Goal: Information Seeking & Learning: Learn about a topic

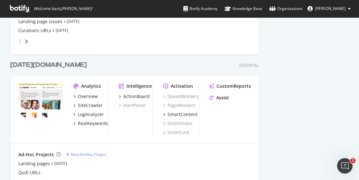
scroll to position [290, 0]
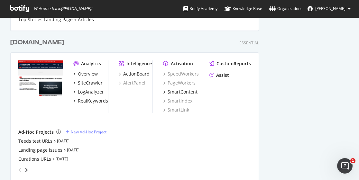
click at [34, 42] on div "[DOMAIN_NAME]" at bounding box center [37, 42] width 54 height 9
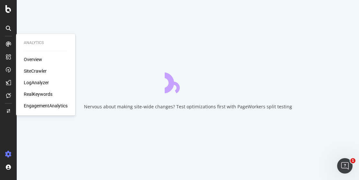
click at [39, 83] on div "LogAnalyzer" at bounding box center [36, 83] width 25 height 6
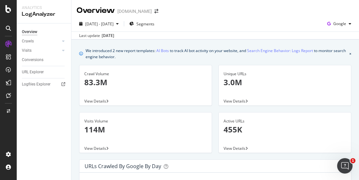
click at [39, 38] on div "Crawls" at bounding box center [46, 41] width 49 height 9
click at [42, 40] on link "Crawls" at bounding box center [41, 41] width 38 height 7
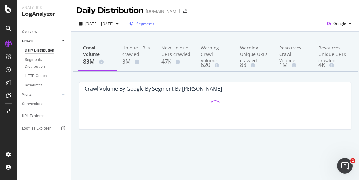
click at [155, 25] on span "Segments" at bounding box center [145, 23] width 18 height 5
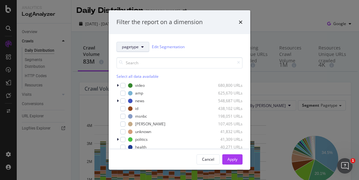
click at [135, 48] on span "pagetype" at bounding box center [130, 46] width 17 height 5
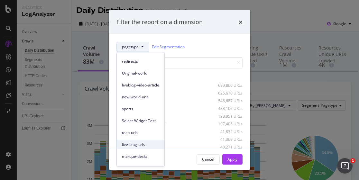
scroll to position [53, 0]
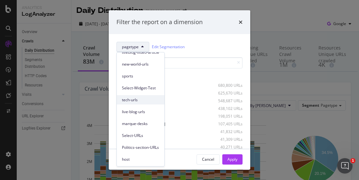
click at [144, 96] on div "tech-urls" at bounding box center [141, 99] width 48 height 9
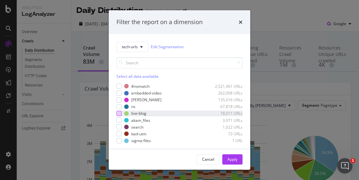
click at [120, 113] on div "modal" at bounding box center [119, 113] width 5 height 5
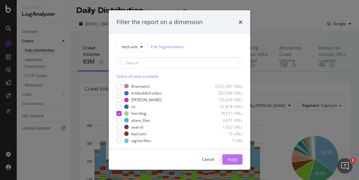
click at [236, 159] on div "Apply" at bounding box center [233, 159] width 10 height 5
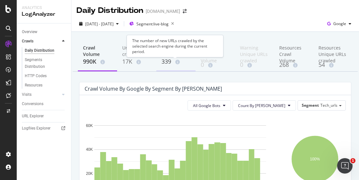
click at [171, 59] on div "339" at bounding box center [176, 62] width 29 height 8
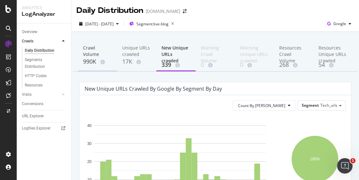
click at [99, 58] on div "990K" at bounding box center [97, 62] width 29 height 8
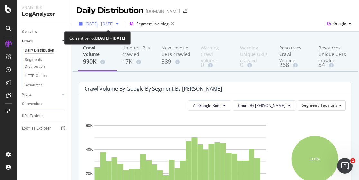
click at [114, 22] on span "2025 Aug. 26th - Sep. 24th" at bounding box center [99, 23] width 28 height 5
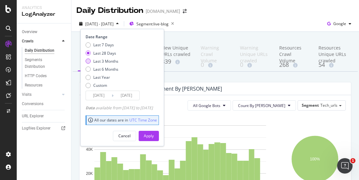
click at [88, 59] on div "Last 3 Months" at bounding box center [88, 61] width 5 height 5
type input "2025/06/25"
click at [154, 137] on div "Apply" at bounding box center [149, 135] width 10 height 5
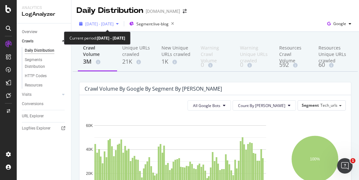
click at [114, 25] on span "2025 Jun. 25th - Sep. 24th" at bounding box center [99, 23] width 28 height 5
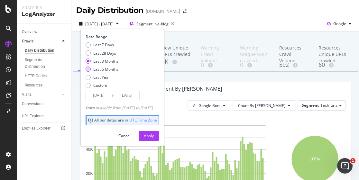
click at [91, 69] on div "Last 6 Months" at bounding box center [102, 69] width 33 height 5
type input "2025/03/25"
click at [154, 136] on div "Apply" at bounding box center [149, 135] width 10 height 5
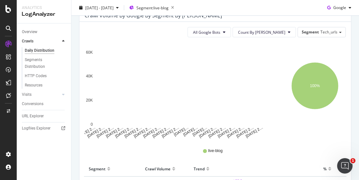
scroll to position [36, 0]
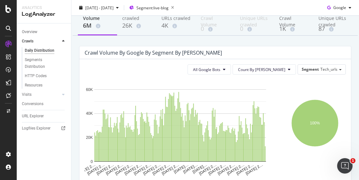
click at [337, 85] on icon "100%" at bounding box center [315, 128] width 59 height 97
click at [291, 25] on div "1K" at bounding box center [293, 29] width 29 height 8
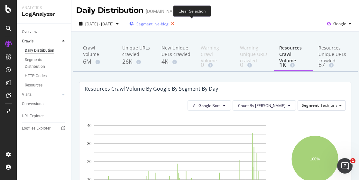
click at [177, 24] on icon "button" at bounding box center [173, 23] width 8 height 9
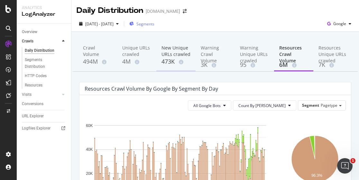
click at [168, 53] on div "New Unique URLs crawled" at bounding box center [176, 51] width 29 height 13
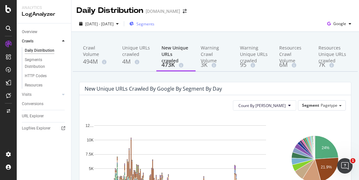
click at [155, 24] on span "Segments" at bounding box center [145, 23] width 18 height 5
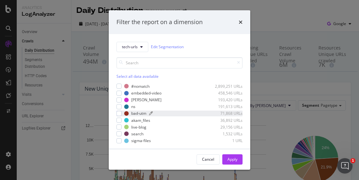
scroll to position [2, 0]
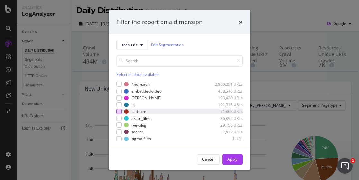
click at [120, 111] on div "modal" at bounding box center [119, 111] width 5 height 5
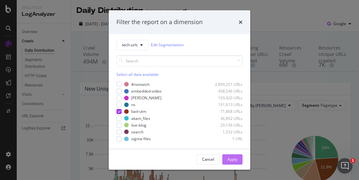
click at [235, 157] on div "Apply" at bounding box center [233, 159] width 10 height 5
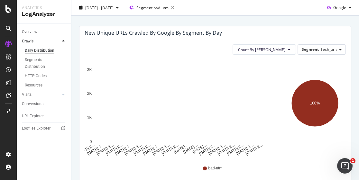
scroll to position [133, 0]
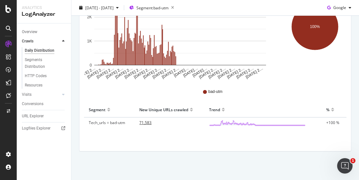
click at [145, 124] on span "71,583" at bounding box center [145, 122] width 12 height 5
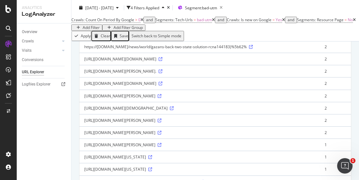
scroll to position [296, 0]
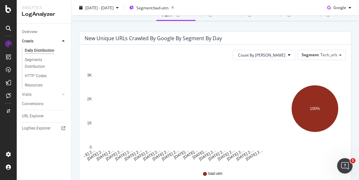
scroll to position [64, 0]
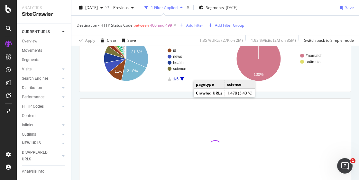
scroll to position [99, 0]
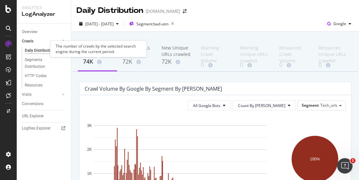
click at [97, 61] on span at bounding box center [98, 62] width 7 height 5
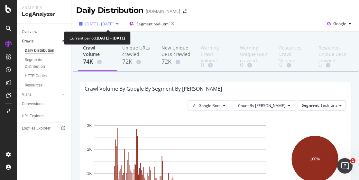
click at [114, 25] on span "2025 Mar. 25th - Sep. 24th" at bounding box center [99, 23] width 28 height 5
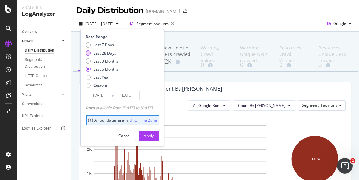
click at [89, 53] on div "Last 28 Days" at bounding box center [88, 53] width 5 height 5
type input "2025/08/28"
click at [154, 134] on div "Apply" at bounding box center [149, 135] width 10 height 5
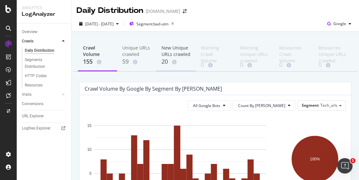
click at [170, 51] on div "New Unique URLs crawled" at bounding box center [176, 51] width 29 height 13
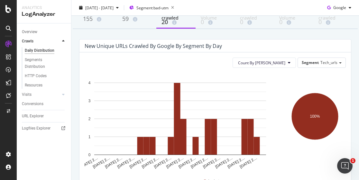
scroll to position [97, 0]
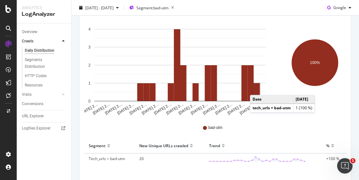
click at [257, 89] on rect "A chart." at bounding box center [257, 92] width 6 height 18
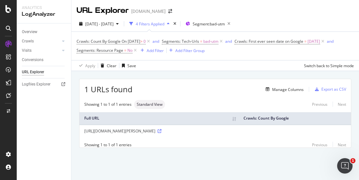
scroll to position [4, 0]
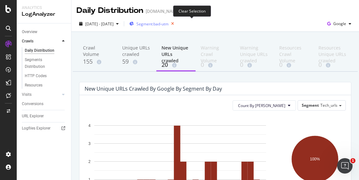
click at [177, 24] on icon "button" at bounding box center [173, 23] width 8 height 9
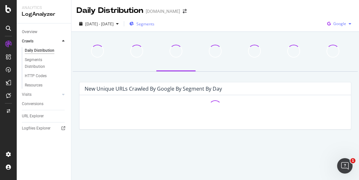
click at [339, 22] on span "Google" at bounding box center [340, 23] width 13 height 5
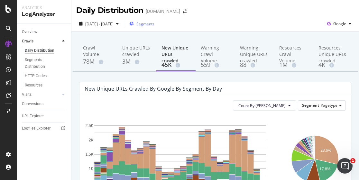
click at [271, 10] on div "Daily Distribution nbcnews.com" at bounding box center [215, 8] width 288 height 16
click at [155, 24] on span "Segments" at bounding box center [145, 23] width 18 height 5
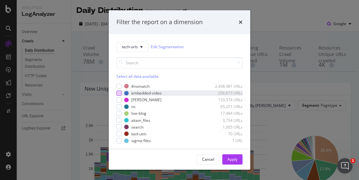
click at [119, 92] on div "modal" at bounding box center [119, 93] width 5 height 5
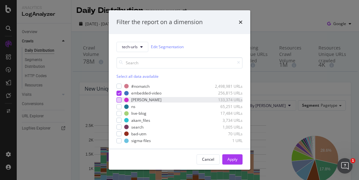
click at [119, 99] on div "modal" at bounding box center [119, 100] width 5 height 5
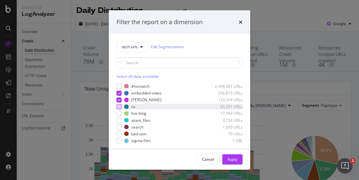
click at [118, 107] on div "modal" at bounding box center [119, 106] width 5 height 5
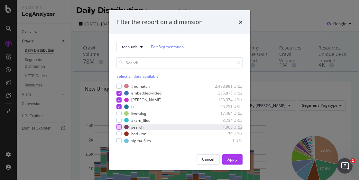
scroll to position [2, 0]
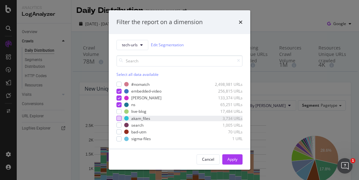
click at [119, 118] on div "modal" at bounding box center [119, 118] width 5 height 5
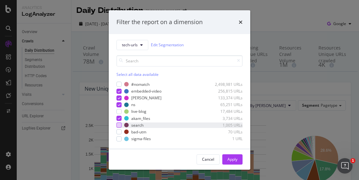
click at [117, 125] on div "modal" at bounding box center [119, 125] width 5 height 5
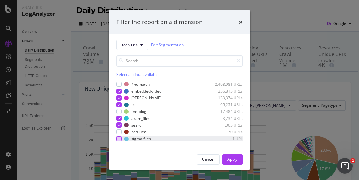
click at [120, 138] on div "modal" at bounding box center [119, 138] width 5 height 5
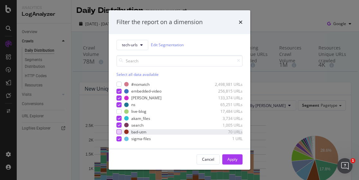
click at [119, 131] on div "modal" at bounding box center [119, 131] width 5 height 5
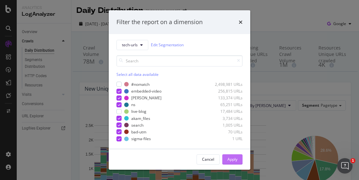
click at [236, 160] on div "Apply" at bounding box center [233, 159] width 10 height 5
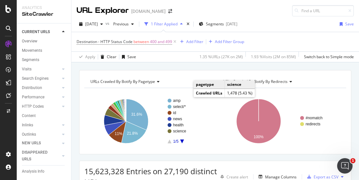
scroll to position [99, 0]
